Goal: Find specific page/section: Find specific page/section

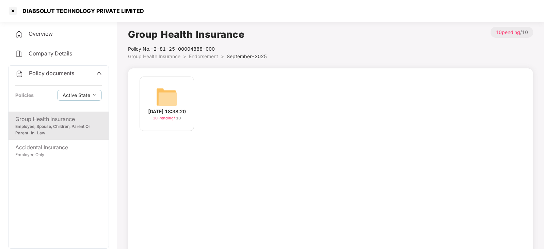
scroll to position [18, 0]
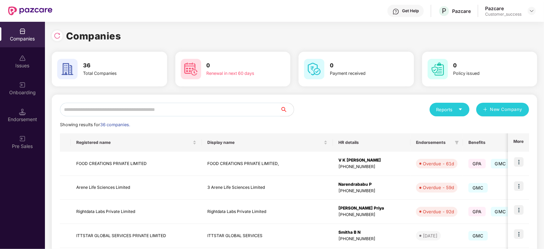
click at [167, 107] on input "text" at bounding box center [170, 110] width 220 height 14
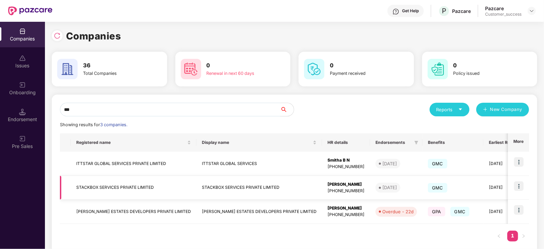
type input "***"
click at [524, 184] on td at bounding box center [518, 188] width 21 height 24
click at [520, 185] on img at bounding box center [519, 186] width 10 height 10
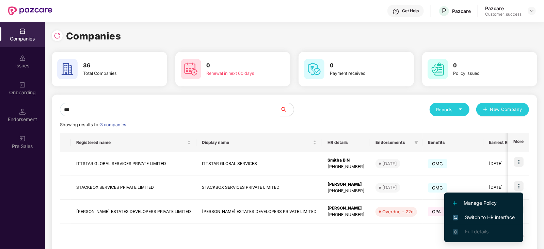
click at [504, 215] on span "Switch to HR interface" at bounding box center [484, 217] width 62 height 7
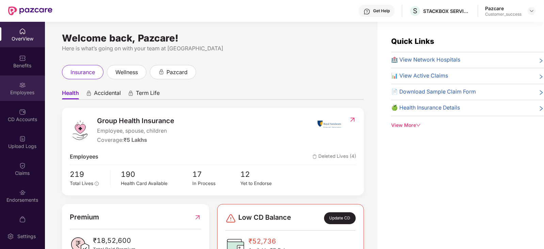
click at [17, 93] on div "Employees" at bounding box center [22, 92] width 45 height 7
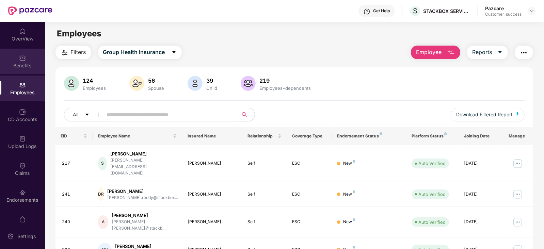
click at [22, 63] on div "Benefits" at bounding box center [22, 65] width 45 height 7
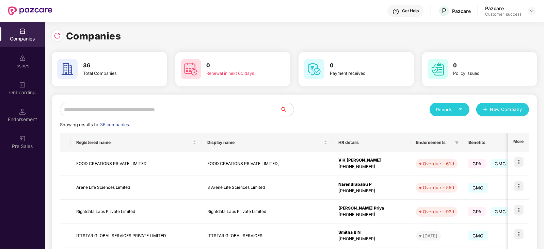
click at [92, 109] on input "text" at bounding box center [170, 110] width 220 height 14
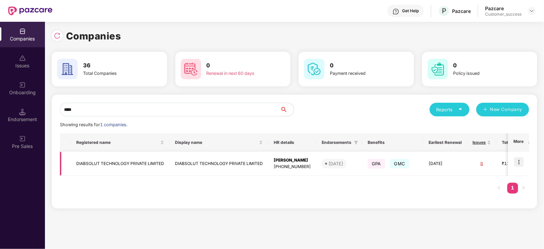
type input "****"
click at [521, 165] on img at bounding box center [519, 162] width 10 height 10
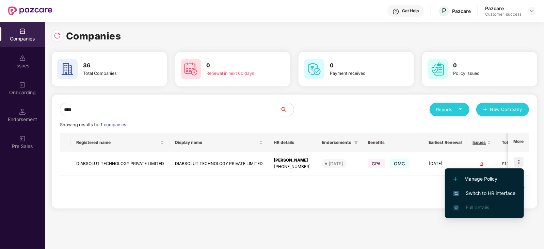
click at [499, 190] on span "Switch to HR interface" at bounding box center [484, 193] width 62 height 7
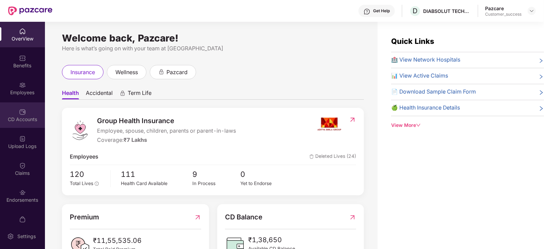
click at [29, 113] on div "CD Accounts" at bounding box center [22, 115] width 45 height 26
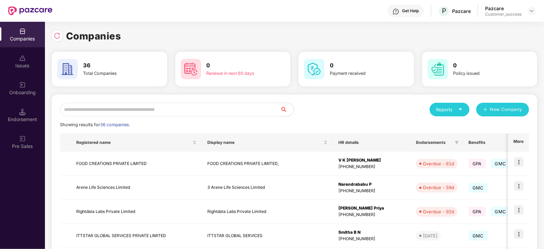
click at [112, 110] on input "text" at bounding box center [170, 110] width 220 height 14
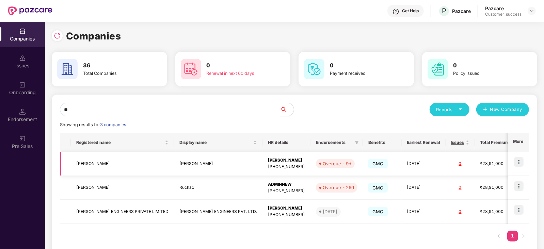
type input "**"
click at [268, 161] on div "[PERSON_NAME]" at bounding box center [286, 160] width 37 height 6
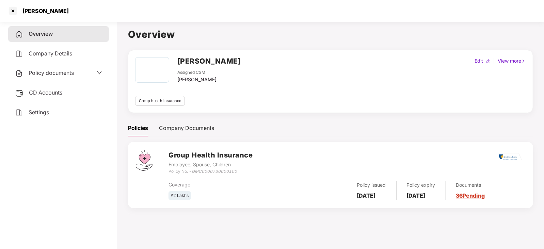
click at [485, 195] on link "36 Pending" at bounding box center [470, 195] width 29 height 7
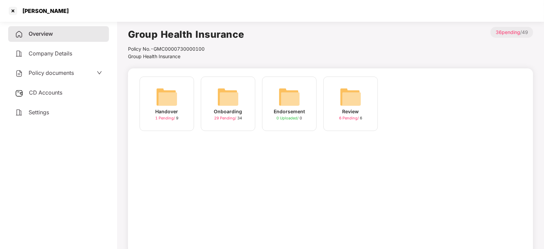
click at [228, 118] on span "29 Pending /" at bounding box center [225, 118] width 23 height 5
